Goal: Find specific page/section: Find specific page/section

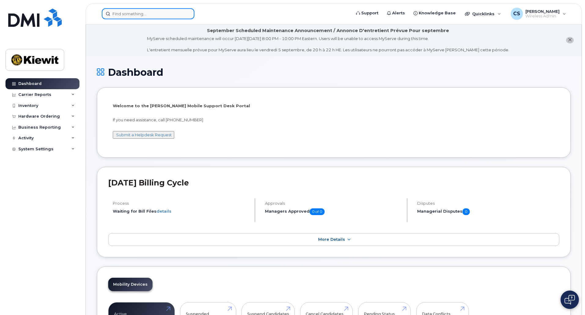
click at [177, 14] on input at bounding box center [148, 13] width 93 height 11
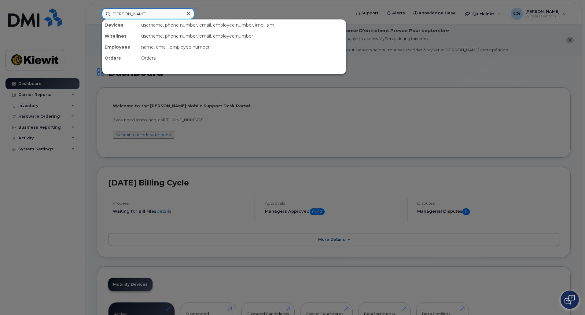
type input "corey schmitz"
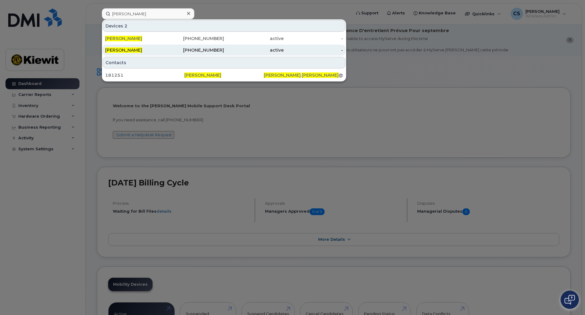
click at [145, 48] on div "[PERSON_NAME]" at bounding box center [135, 50] width 60 height 6
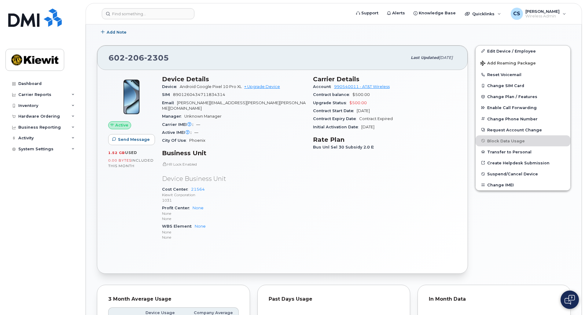
scroll to position [198, 0]
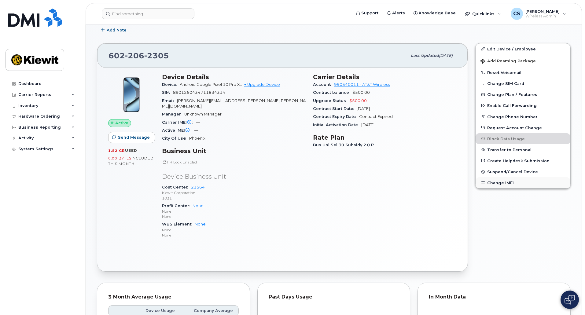
click at [502, 184] on button "Change IMEI" at bounding box center [523, 182] width 95 height 11
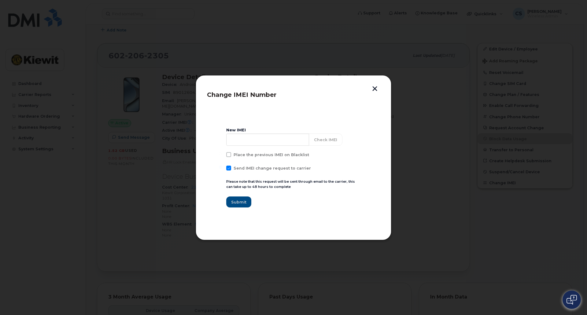
click at [372, 87] on button "button" at bounding box center [374, 89] width 9 height 6
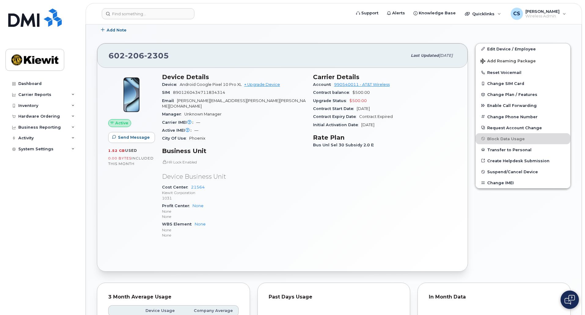
click at [569, 296] on img at bounding box center [570, 300] width 10 height 10
click at [91, 270] on div "Similar Devices (2) [PERSON_NAME] Active Order #299035 — completed Tags List Ad…" at bounding box center [334, 238] width 496 height 761
click at [568, 296] on img at bounding box center [570, 300] width 6 height 10
